Goal: Complete application form

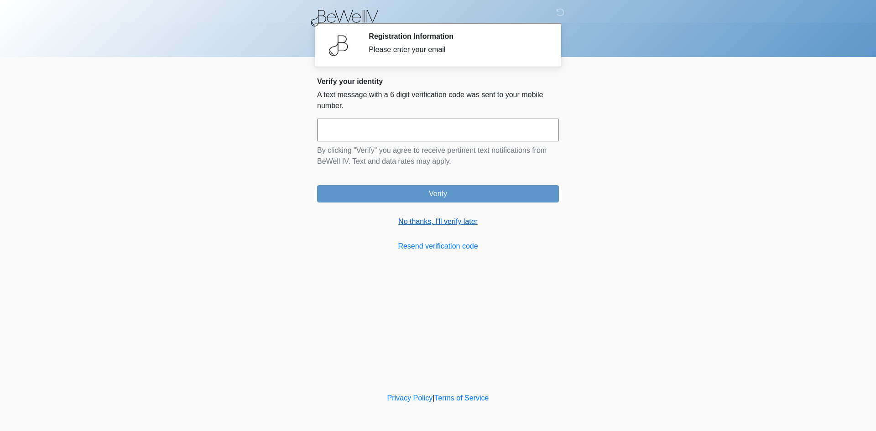
click at [429, 219] on link "No thanks, I'll verify later" at bounding box center [438, 221] width 242 height 11
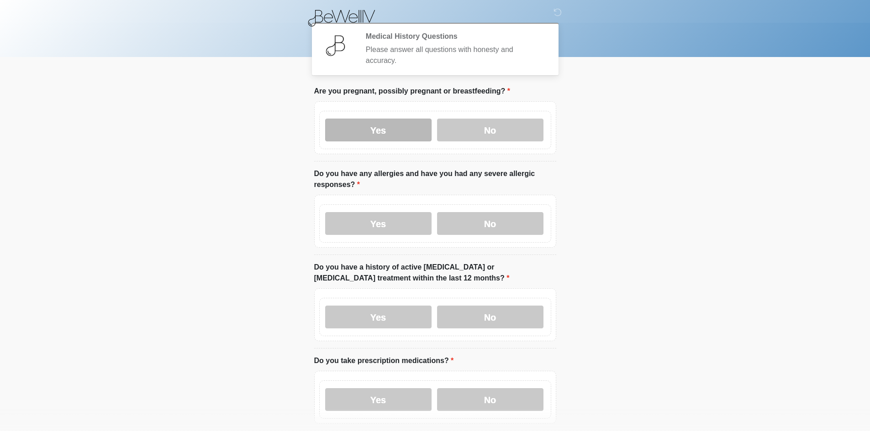
click at [386, 121] on label "Yes" at bounding box center [378, 130] width 106 height 23
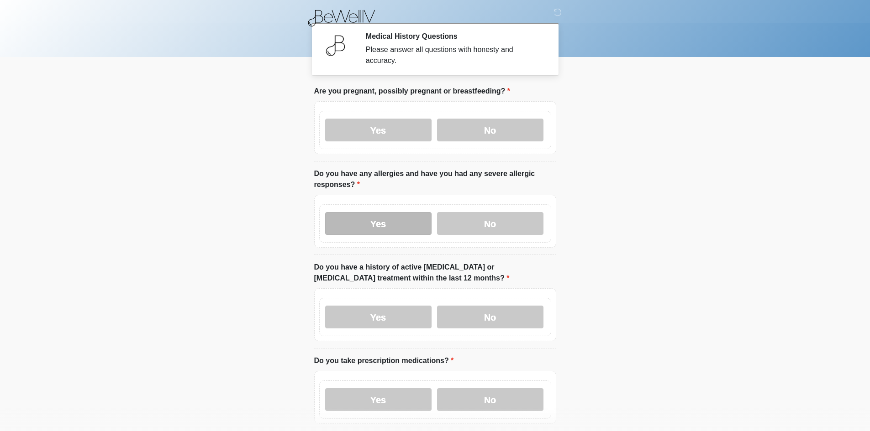
click at [407, 220] on label "Yes" at bounding box center [378, 223] width 106 height 23
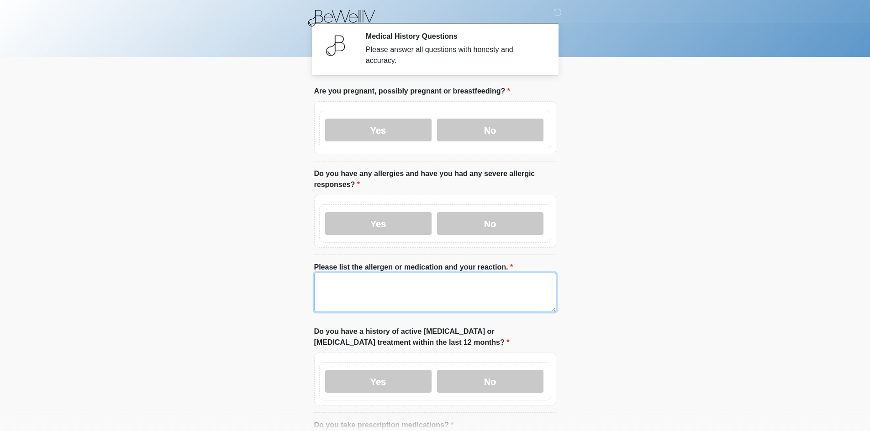
click at [393, 278] on textarea "Please list the allergen or medication and your reaction." at bounding box center [435, 292] width 242 height 39
drag, startPoint x: 393, startPoint y: 278, endPoint x: 223, endPoint y: 276, distance: 169.8
click at [223, 276] on body "‎ ‎ ‎ Medical History Questions Please answer all questions with honesty and ac…" at bounding box center [435, 215] width 870 height 431
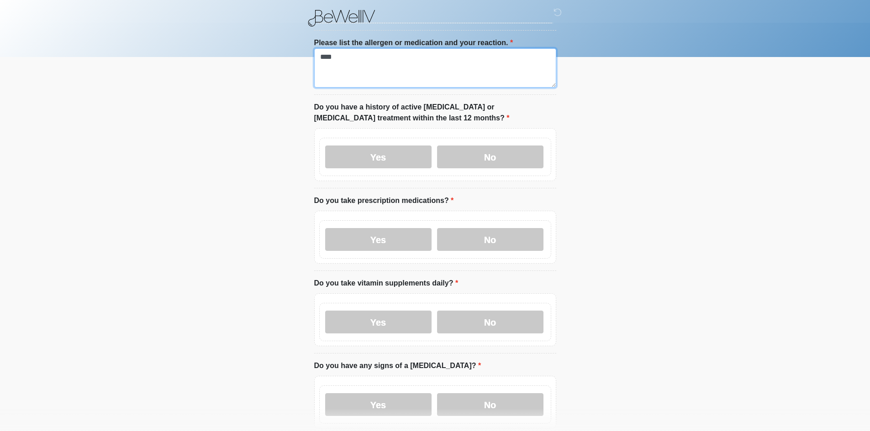
scroll to position [228, 0]
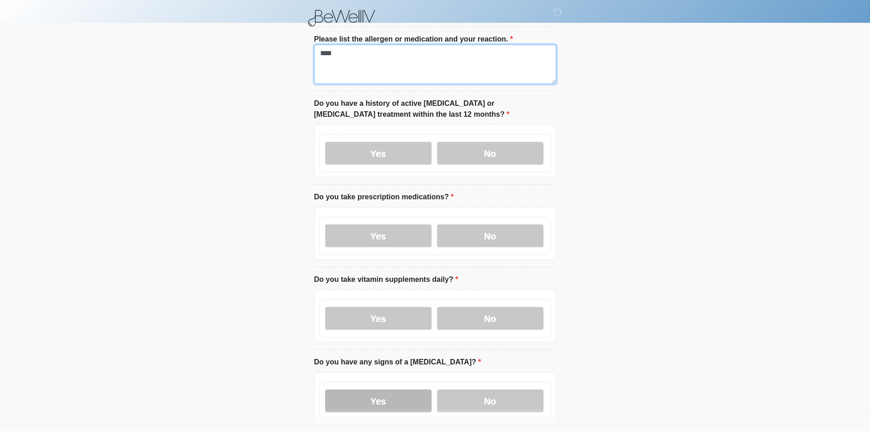
type textarea "****"
click at [376, 390] on label "Yes" at bounding box center [378, 401] width 106 height 23
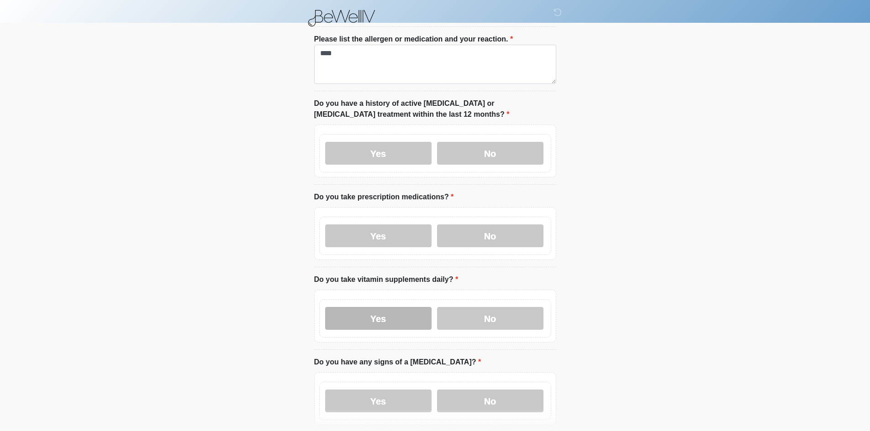
click at [383, 310] on label "Yes" at bounding box center [378, 318] width 106 height 23
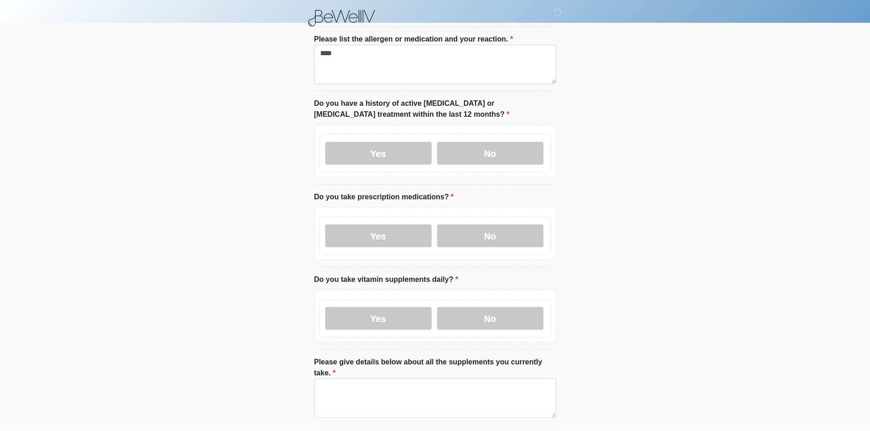
click at [398, 240] on div "Yes No" at bounding box center [435, 236] width 232 height 38
click at [395, 226] on label "Yes" at bounding box center [378, 236] width 106 height 23
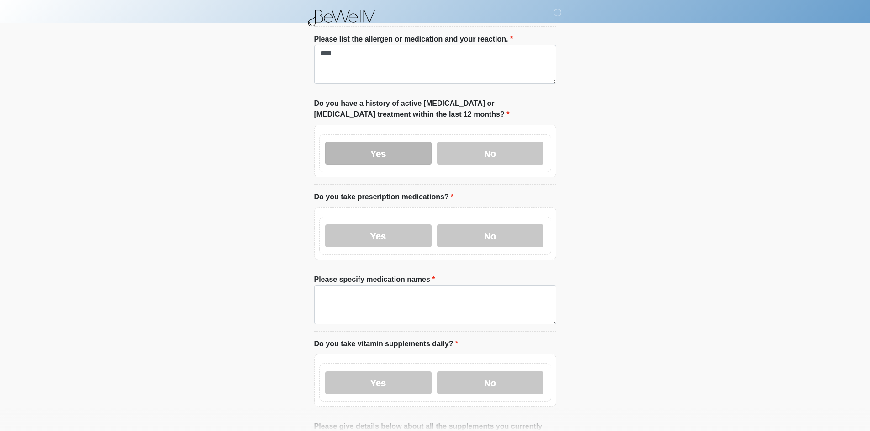
click at [397, 152] on label "Yes" at bounding box center [378, 153] width 106 height 23
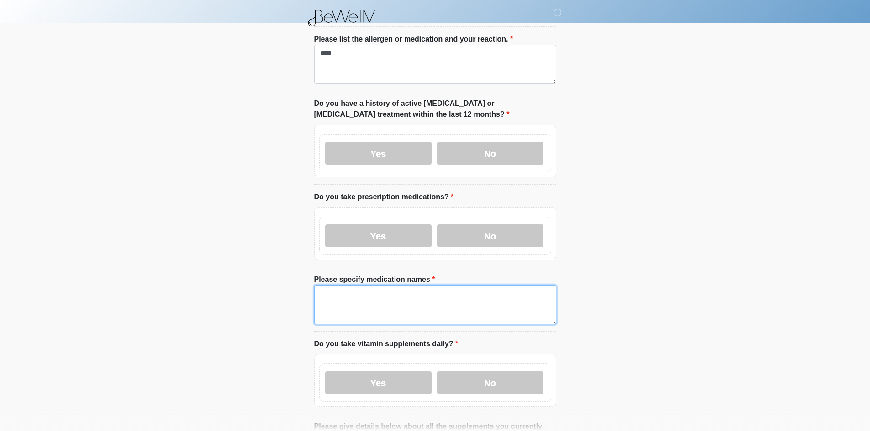
click at [407, 285] on textarea "Please specify medication names" at bounding box center [435, 304] width 242 height 39
paste textarea "****"
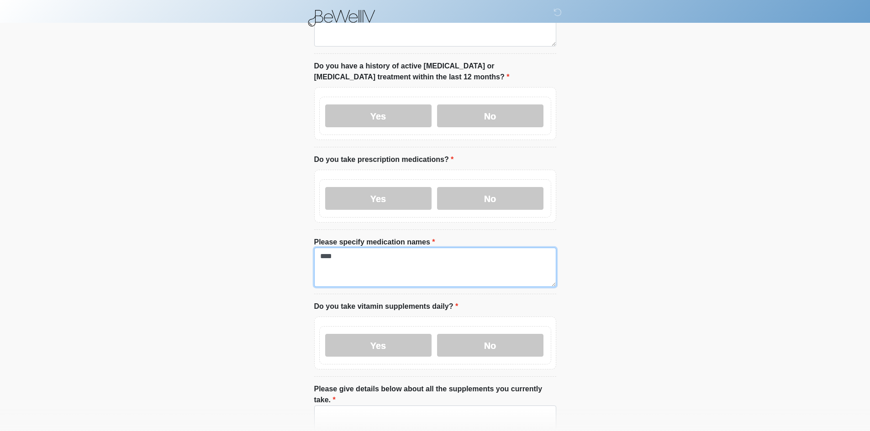
scroll to position [502, 0]
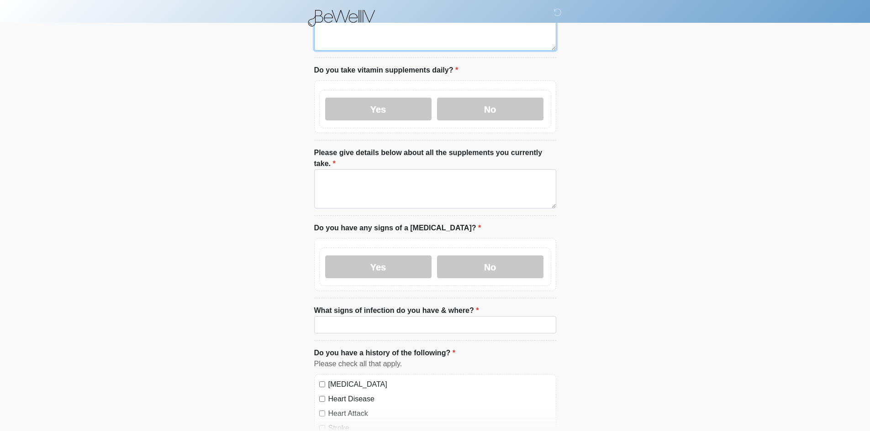
type textarea "****"
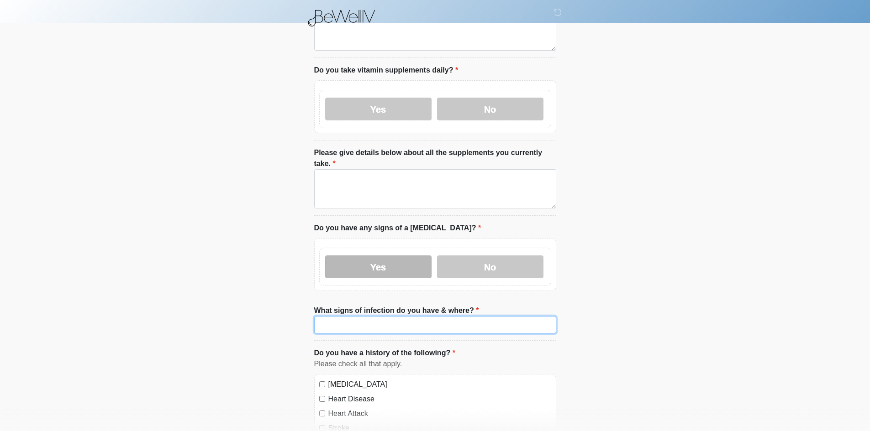
drag, startPoint x: 374, startPoint y: 305, endPoint x: 393, endPoint y: 252, distance: 56.6
click at [374, 316] on input "What signs of infection do you have & where?" at bounding box center [435, 324] width 242 height 17
paste input "****"
type input "****"
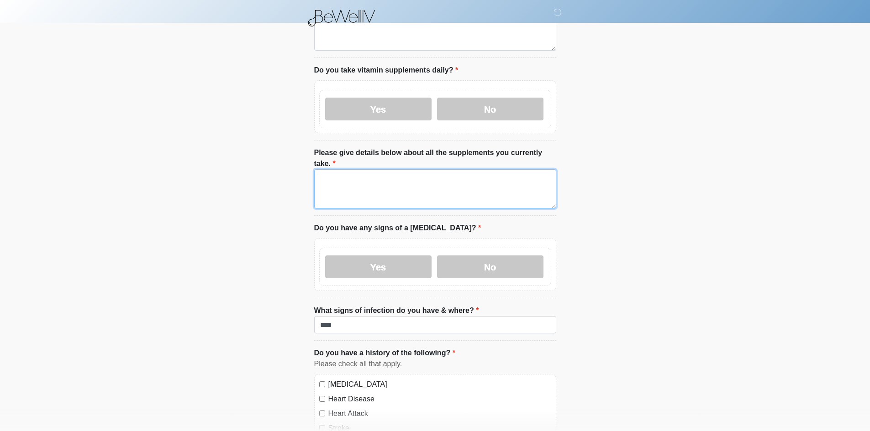
drag, startPoint x: 403, startPoint y: 172, endPoint x: 395, endPoint y: 179, distance: 10.7
click at [403, 172] on textarea "Please give details below about all the supplements you currently take." at bounding box center [435, 188] width 242 height 39
paste textarea "****"
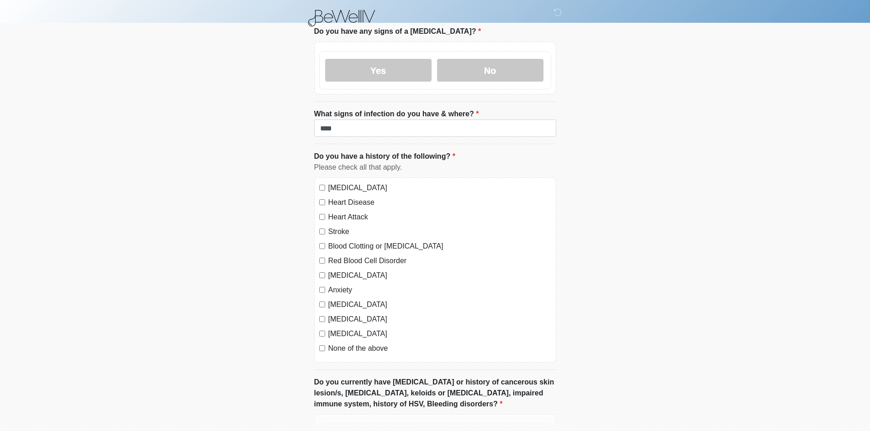
scroll to position [730, 0]
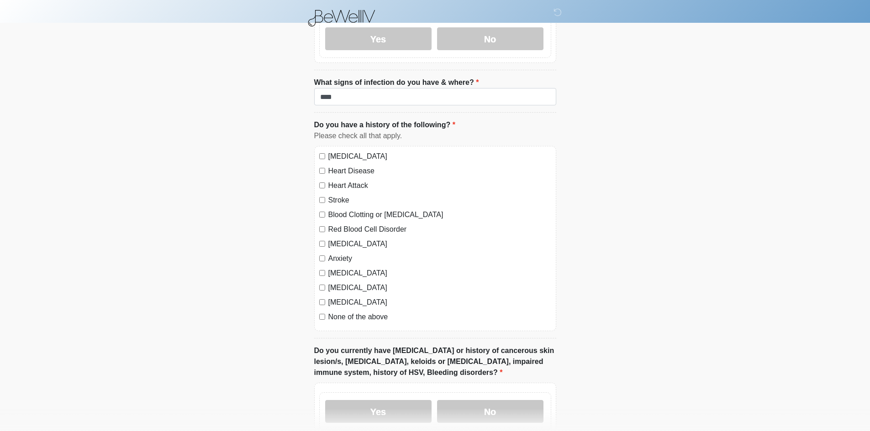
type textarea "****"
click at [354, 151] on label "[MEDICAL_DATA]" at bounding box center [439, 156] width 223 height 11
drag, startPoint x: 354, startPoint y: 150, endPoint x: 348, endPoint y: 164, distance: 15.3
click at [354, 166] on label "Heart Disease" at bounding box center [439, 171] width 223 height 11
click at [348, 180] on label "Heart Attack" at bounding box center [439, 185] width 223 height 11
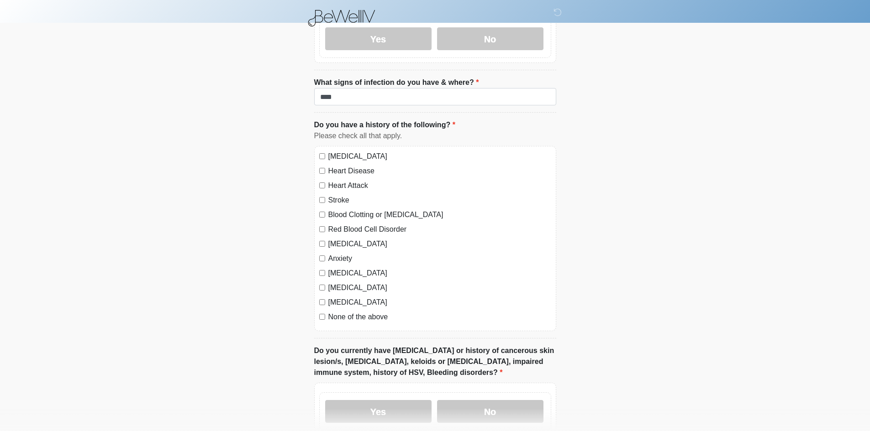
click at [344, 195] on label "Stroke" at bounding box center [439, 200] width 223 height 11
drag, startPoint x: 346, startPoint y: 192, endPoint x: 345, endPoint y: 206, distance: 14.2
click at [346, 210] on label "Blood Clotting or [MEDICAL_DATA]" at bounding box center [439, 215] width 223 height 11
click at [345, 224] on label "Red Blood Cell Disorder" at bounding box center [439, 229] width 223 height 11
click at [342, 239] on label "[MEDICAL_DATA]" at bounding box center [439, 244] width 223 height 11
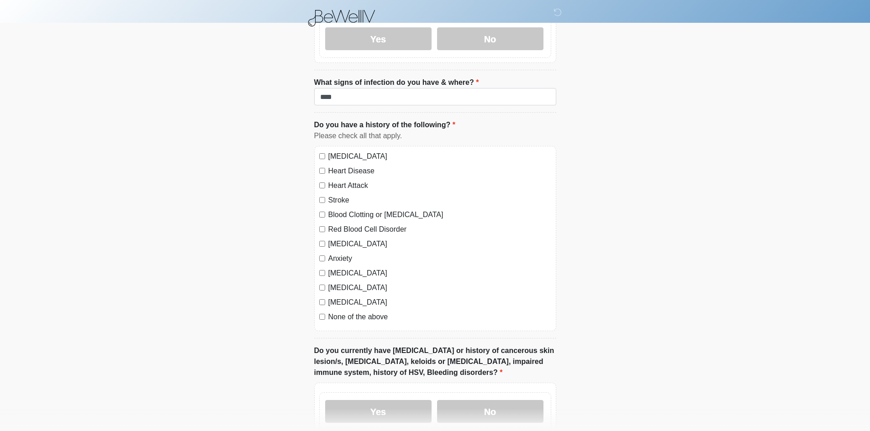
click at [342, 253] on label "Anxiety" at bounding box center [439, 258] width 223 height 11
drag, startPoint x: 341, startPoint y: 252, endPoint x: 339, endPoint y: 268, distance: 17.0
click at [341, 268] on label "[MEDICAL_DATA]" at bounding box center [439, 273] width 223 height 11
click at [338, 283] on label "[MEDICAL_DATA]" at bounding box center [439, 288] width 223 height 11
click at [334, 239] on label "[MEDICAL_DATA]" at bounding box center [439, 244] width 223 height 11
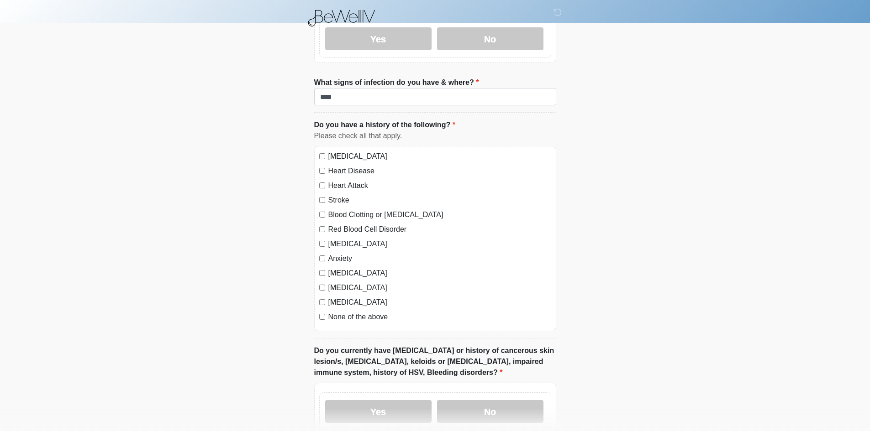
drag, startPoint x: 340, startPoint y: 287, endPoint x: 338, endPoint y: 299, distance: 12.4
click at [339, 297] on label "[MEDICAL_DATA]" at bounding box center [439, 302] width 223 height 11
click at [338, 312] on label "None of the above" at bounding box center [439, 317] width 223 height 11
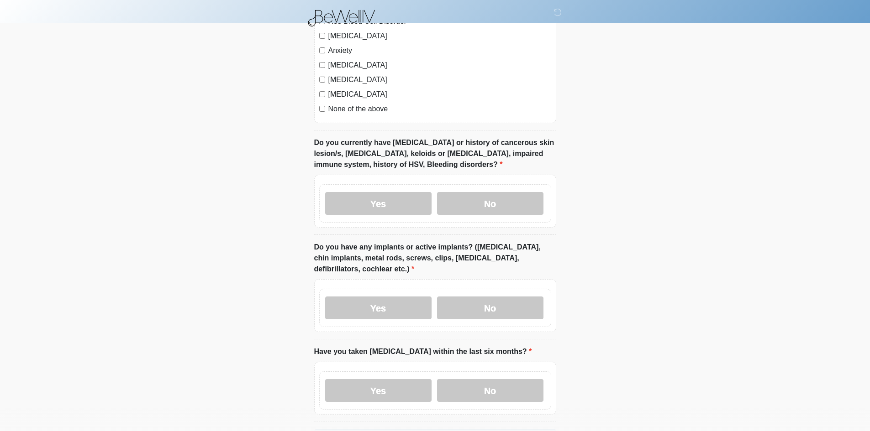
scroll to position [959, 0]
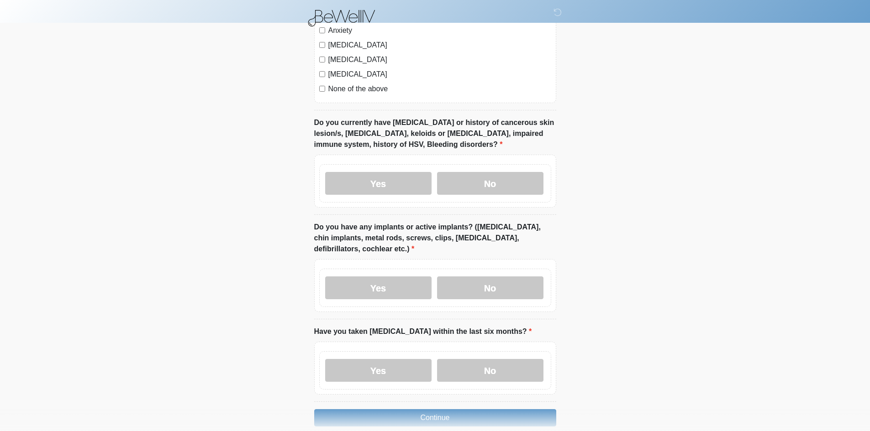
click at [368, 365] on div "Yes No" at bounding box center [435, 370] width 232 height 38
drag, startPoint x: 373, startPoint y: 354, endPoint x: 377, endPoint y: 297, distance: 57.2
click at [372, 359] on label "Yes" at bounding box center [378, 370] width 106 height 23
click at [381, 277] on label "Yes" at bounding box center [378, 288] width 106 height 23
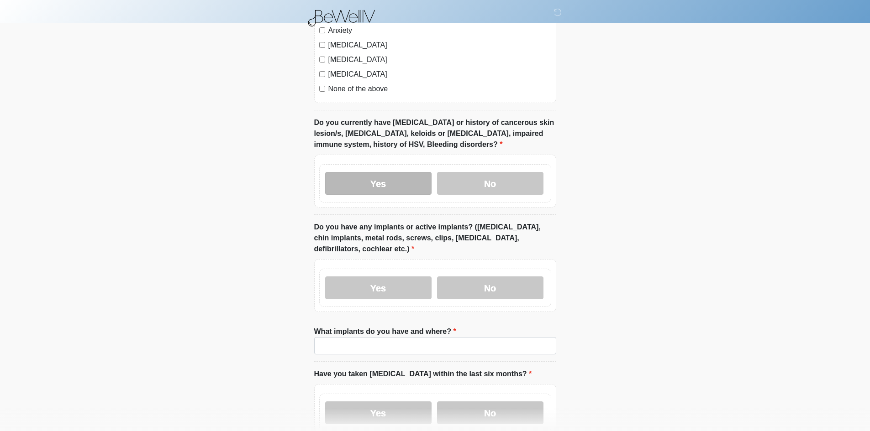
click at [390, 172] on label "Yes" at bounding box center [378, 183] width 106 height 23
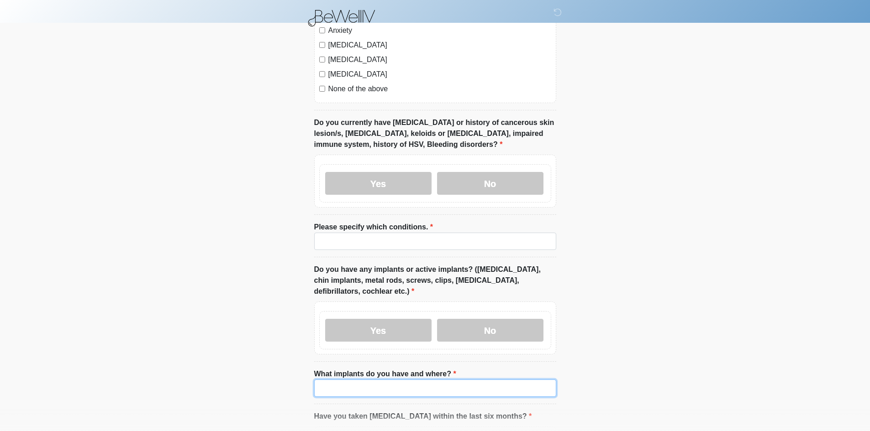
click at [380, 380] on input "What implants do you have and where?" at bounding box center [435, 388] width 242 height 17
paste input "****"
type input "****"
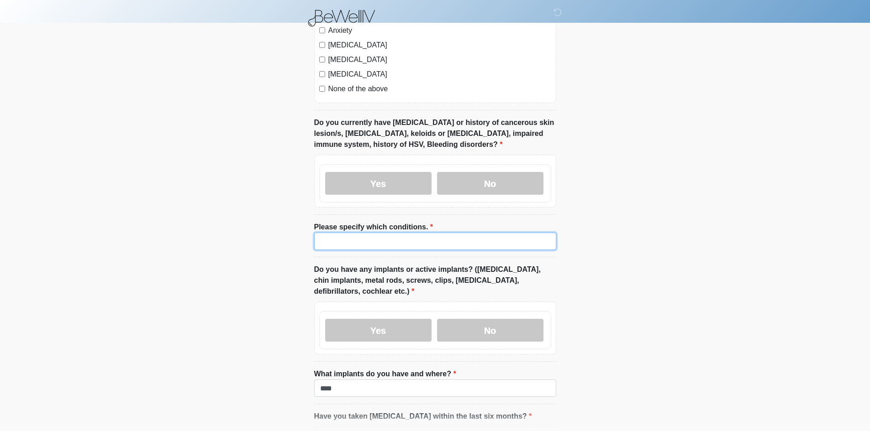
paste input "****"
click at [392, 233] on input "****" at bounding box center [435, 241] width 242 height 17
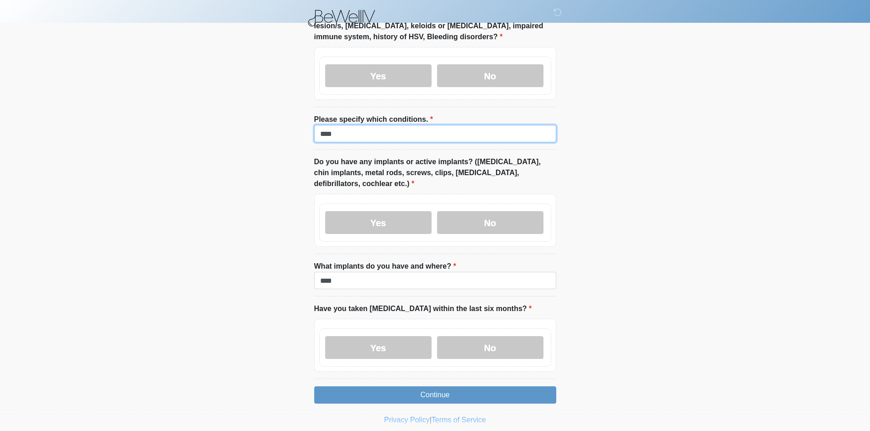
scroll to position [1069, 0]
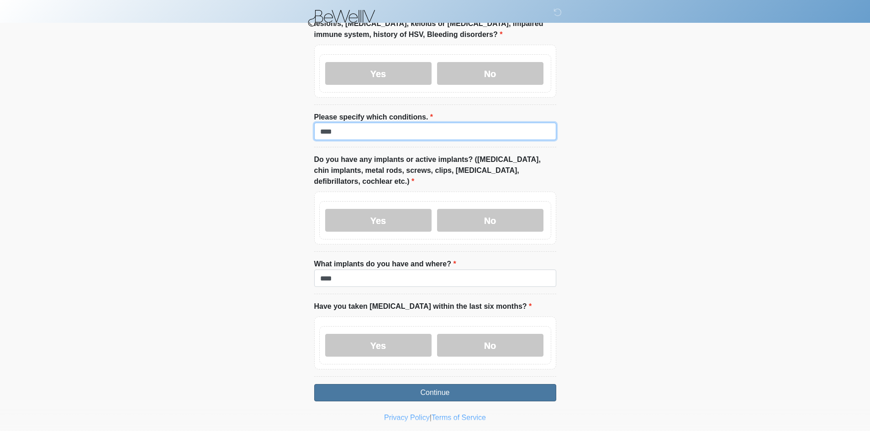
type input "****"
drag, startPoint x: 395, startPoint y: 375, endPoint x: 871, endPoint y: 290, distance: 483.6
click at [396, 384] on button "Continue" at bounding box center [435, 392] width 242 height 17
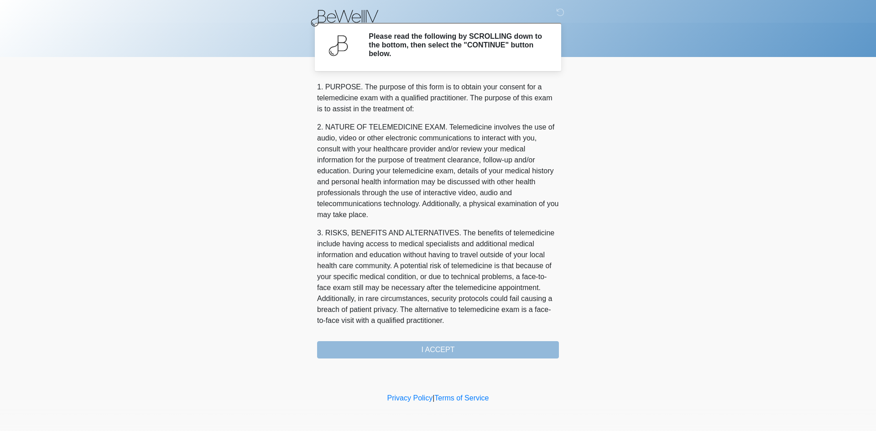
scroll to position [281, 0]
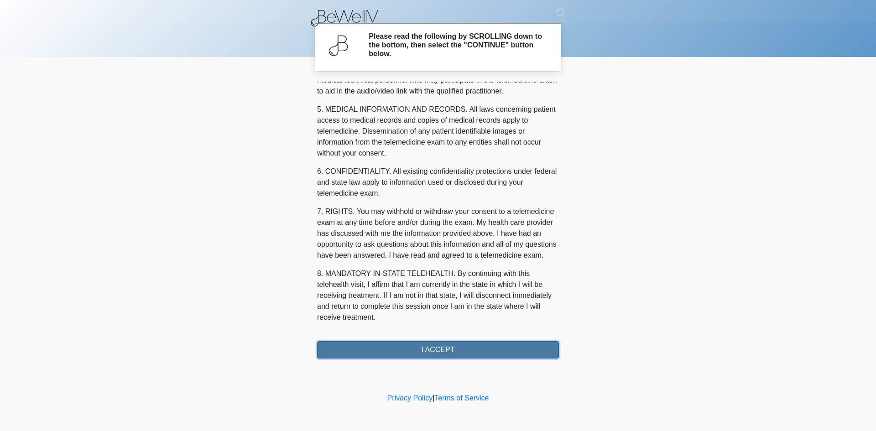
click at [451, 349] on button "I ACCEPT" at bounding box center [438, 349] width 242 height 17
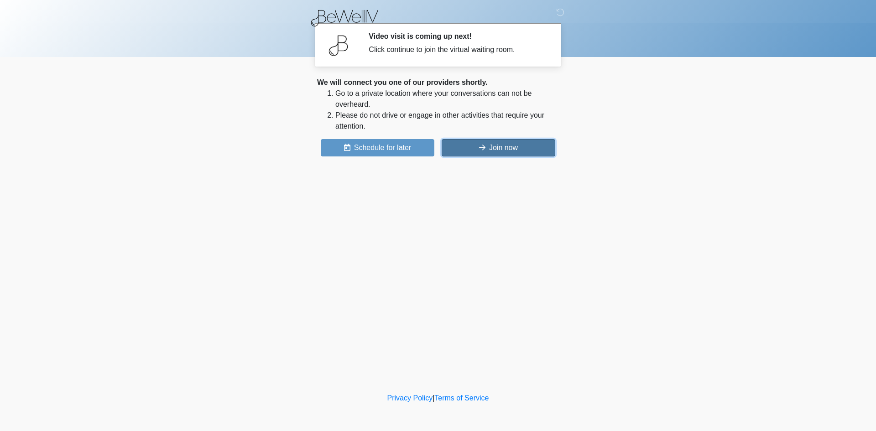
click at [493, 153] on button "Join now" at bounding box center [499, 147] width 114 height 17
